Goal: Task Accomplishment & Management: Complete application form

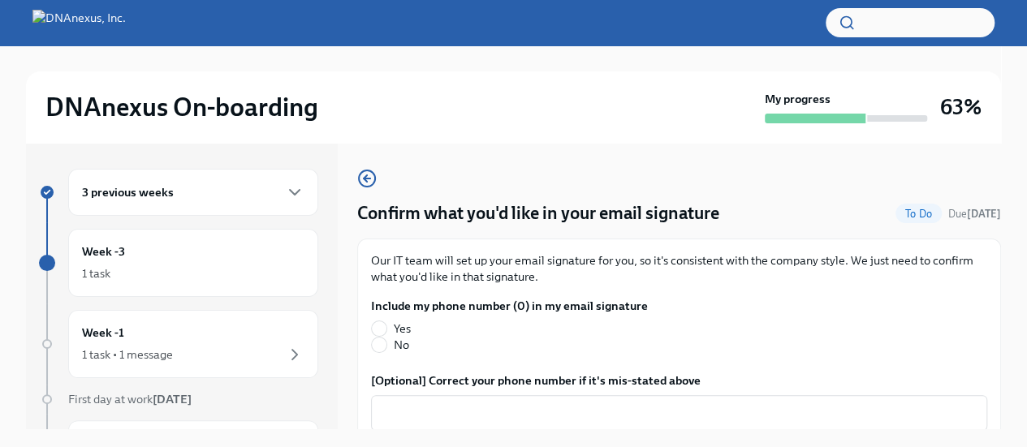
scroll to position [60, 0]
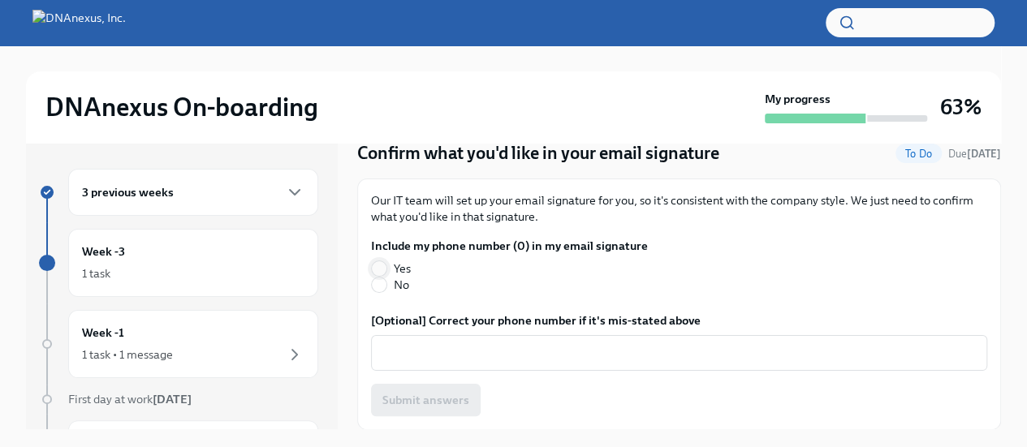
click at [378, 265] on input "Yes" at bounding box center [379, 268] width 15 height 15
radio input "true"
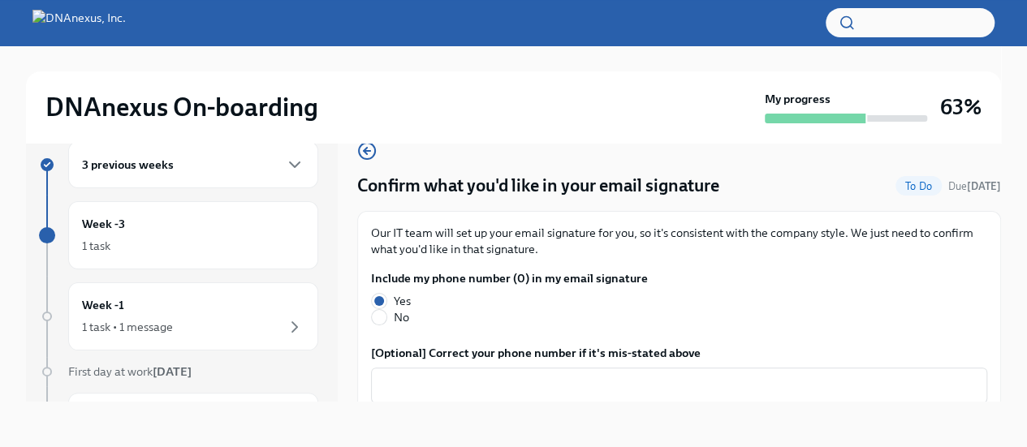
scroll to position [0, 0]
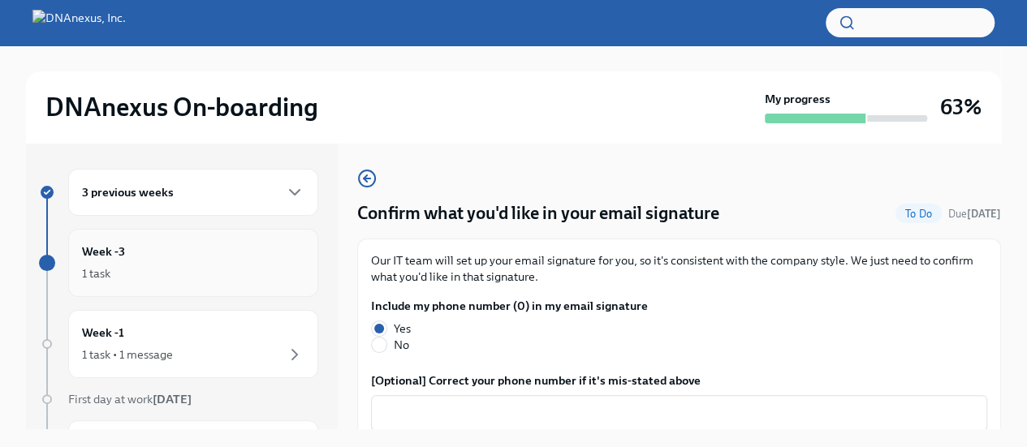
click at [119, 265] on div "1 task" at bounding box center [193, 273] width 222 height 19
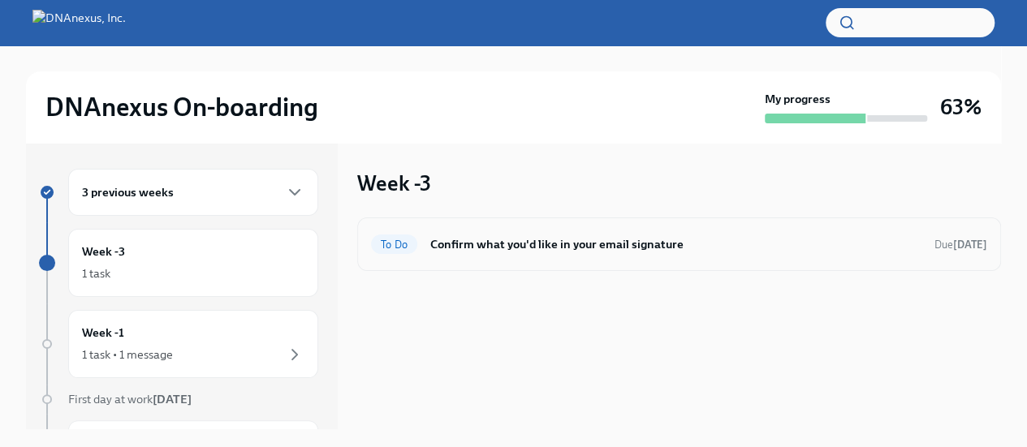
click at [408, 248] on span "To Do" at bounding box center [394, 245] width 46 height 12
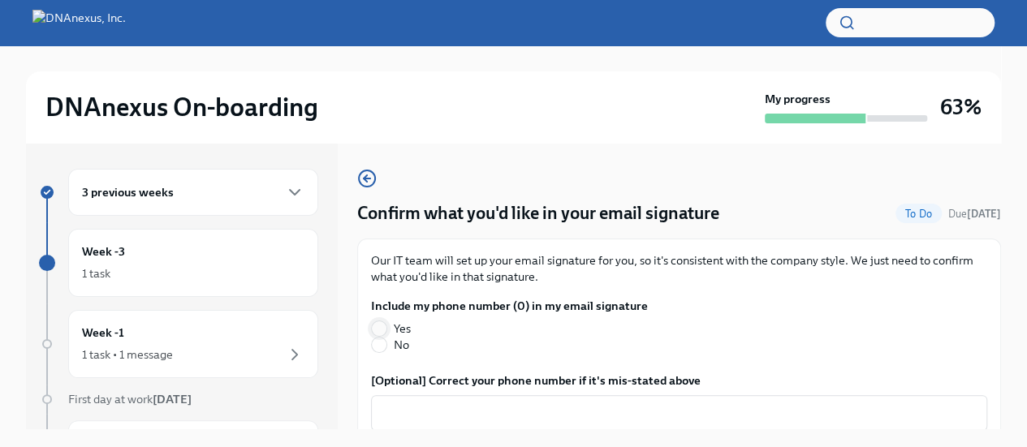
click at [378, 325] on input "Yes" at bounding box center [379, 329] width 15 height 15
radio input "true"
click at [179, 188] on div "3 previous weeks" at bounding box center [193, 192] width 222 height 19
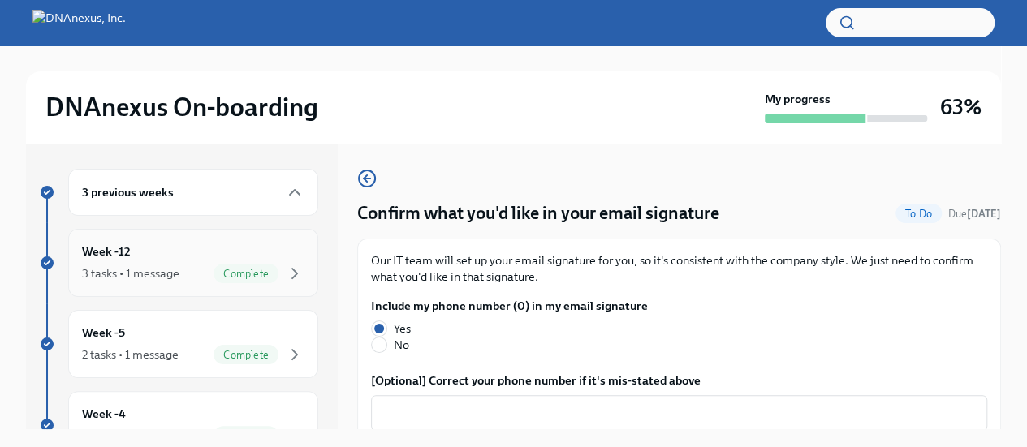
click at [142, 257] on div "Week -12 3 tasks • 1 message Complete" at bounding box center [193, 263] width 222 height 41
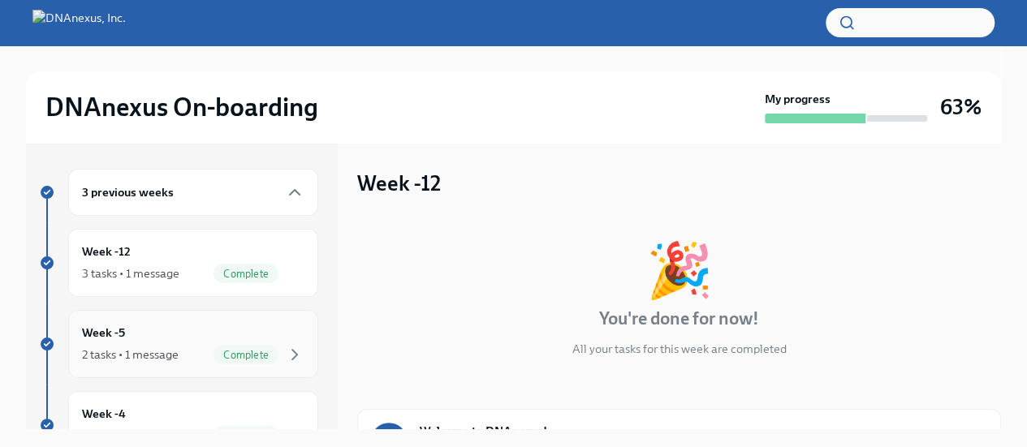
click at [149, 329] on div "Week -5 2 tasks • 1 message Complete" at bounding box center [193, 344] width 222 height 41
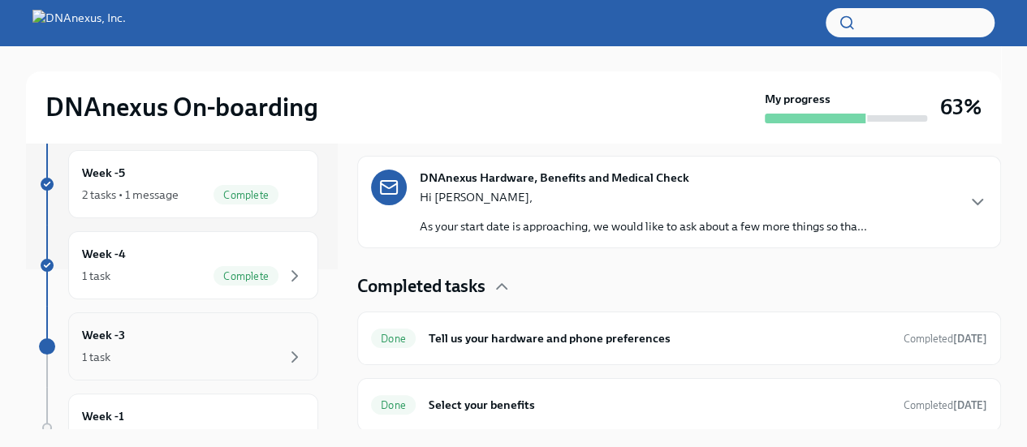
scroll to position [162, 0]
click at [161, 264] on div "1 task Complete" at bounding box center [193, 273] width 222 height 19
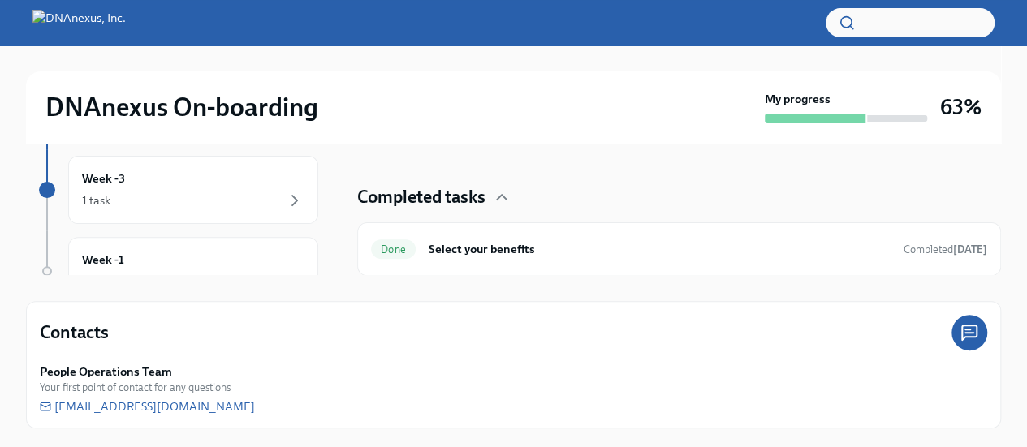
scroll to position [86, 0]
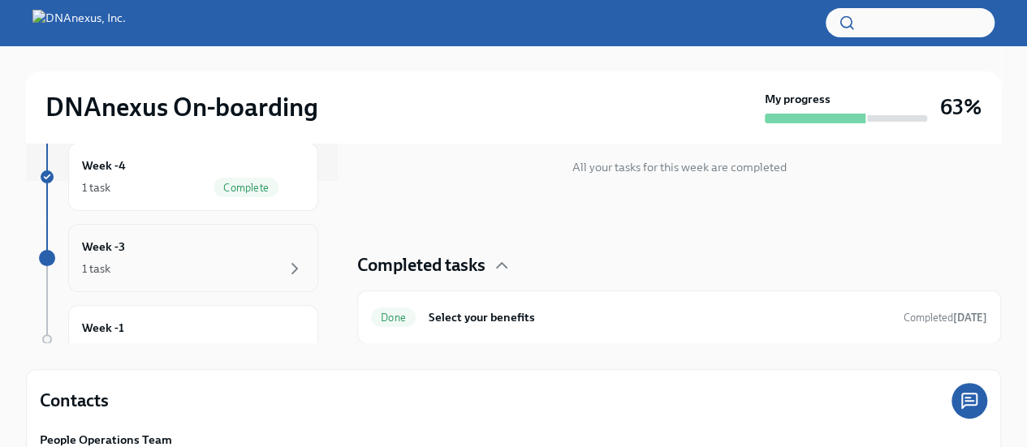
click at [170, 259] on div "1 task" at bounding box center [193, 268] width 222 height 19
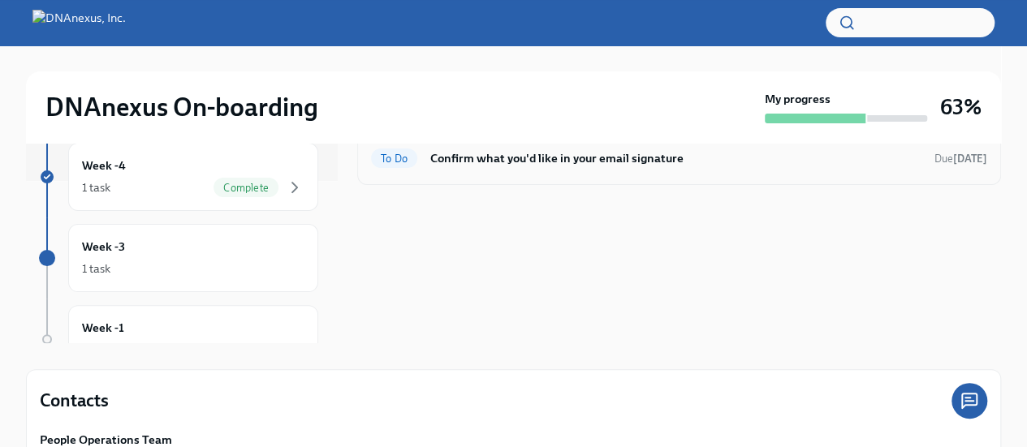
click at [532, 160] on h6 "Confirm what you'd like in your email signature" at bounding box center [675, 158] width 491 height 18
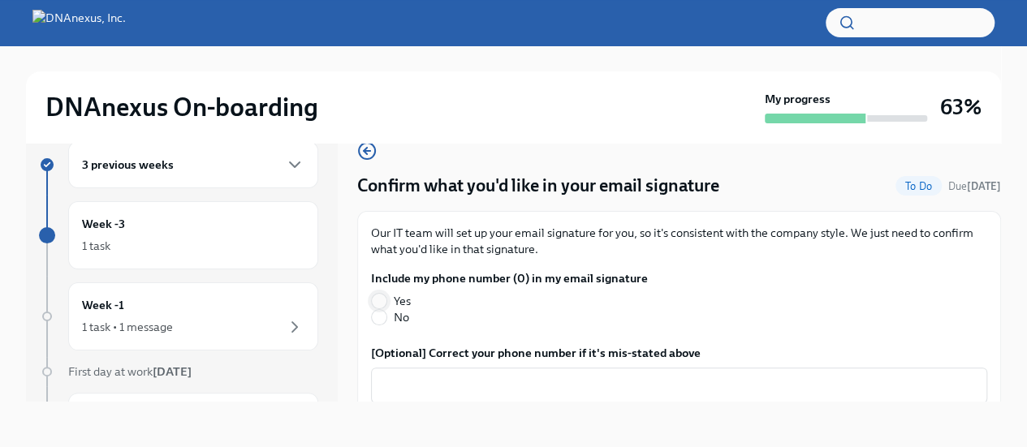
click at [385, 298] on input "Yes" at bounding box center [379, 301] width 15 height 15
radio input "true"
